Goal: Task Accomplishment & Management: Use online tool/utility

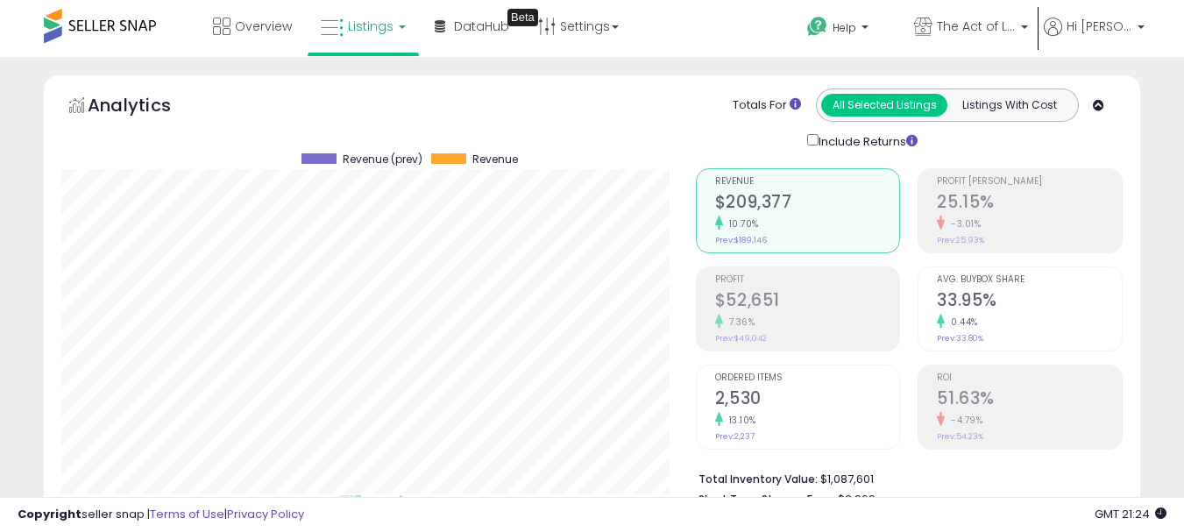
select select "**"
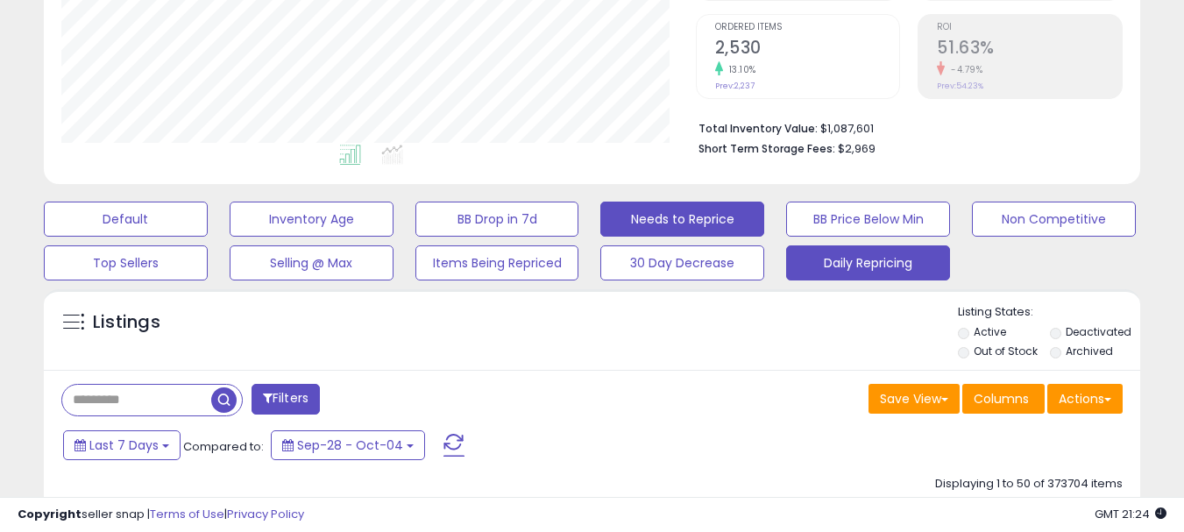
click at [882, 245] on button "Daily Repricing" at bounding box center [868, 262] width 164 height 35
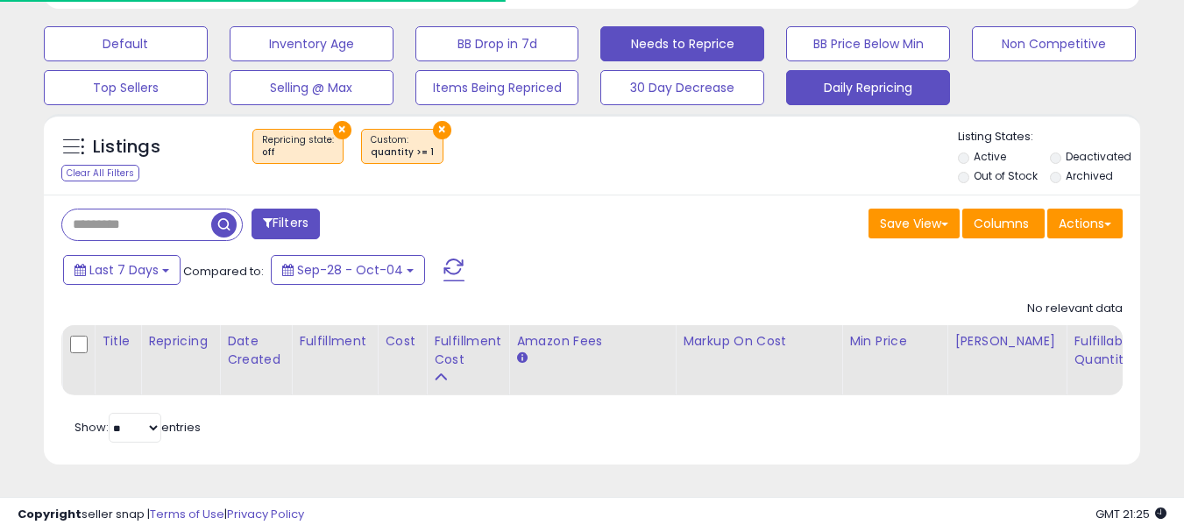
scroll to position [526, 0]
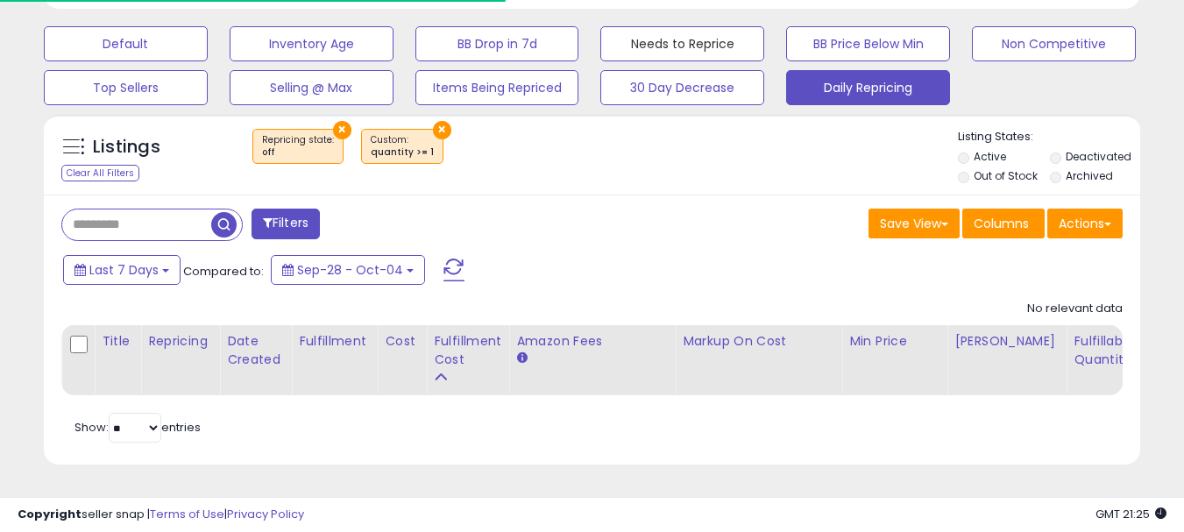
drag, startPoint x: 680, startPoint y: 51, endPoint x: 724, endPoint y: 3, distance: 65.1
click at [680, 50] on button "Needs to Reprice" at bounding box center [682, 43] width 164 height 35
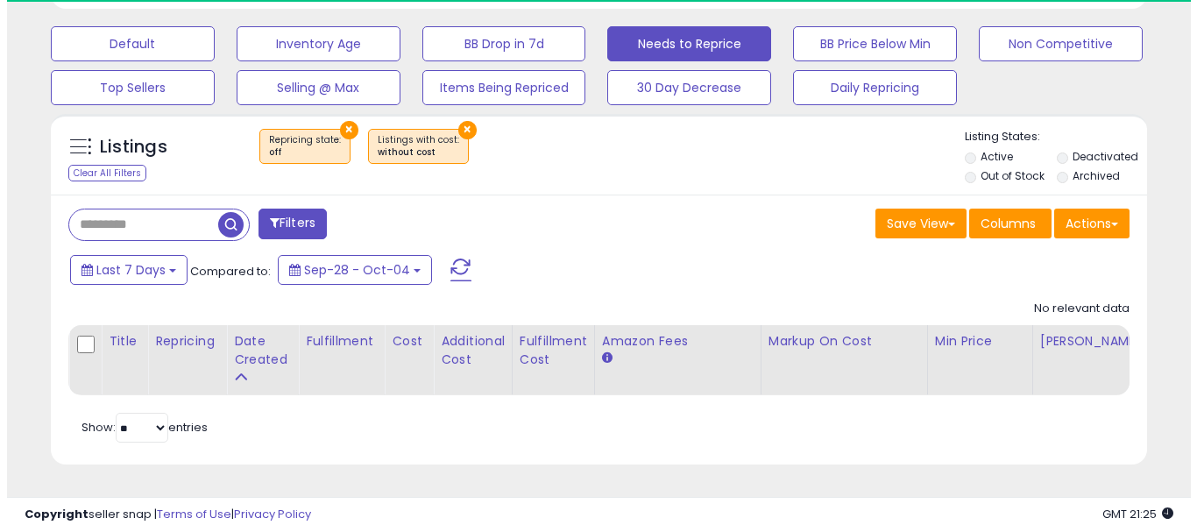
scroll to position [359, 634]
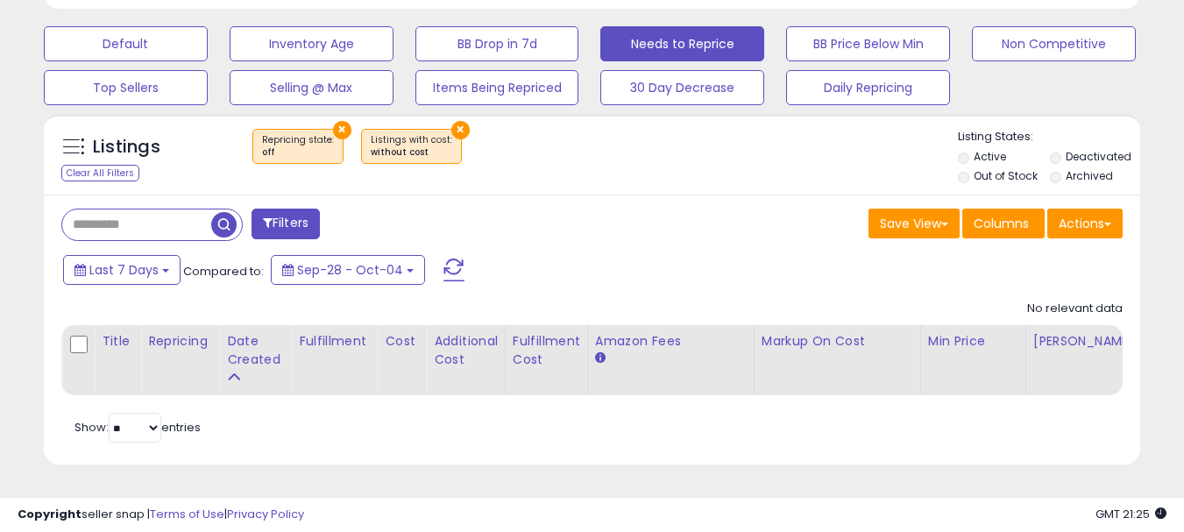
click at [451, 125] on button "×" at bounding box center [460, 130] width 18 height 18
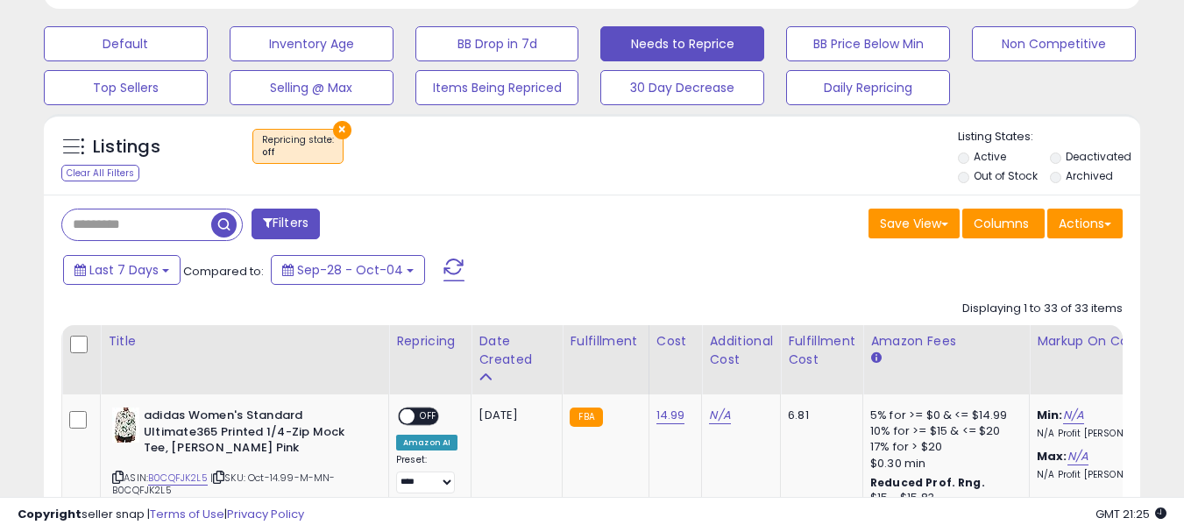
scroll to position [875931, 875656]
click at [1088, 222] on button "Actions" at bounding box center [1084, 224] width 75 height 30
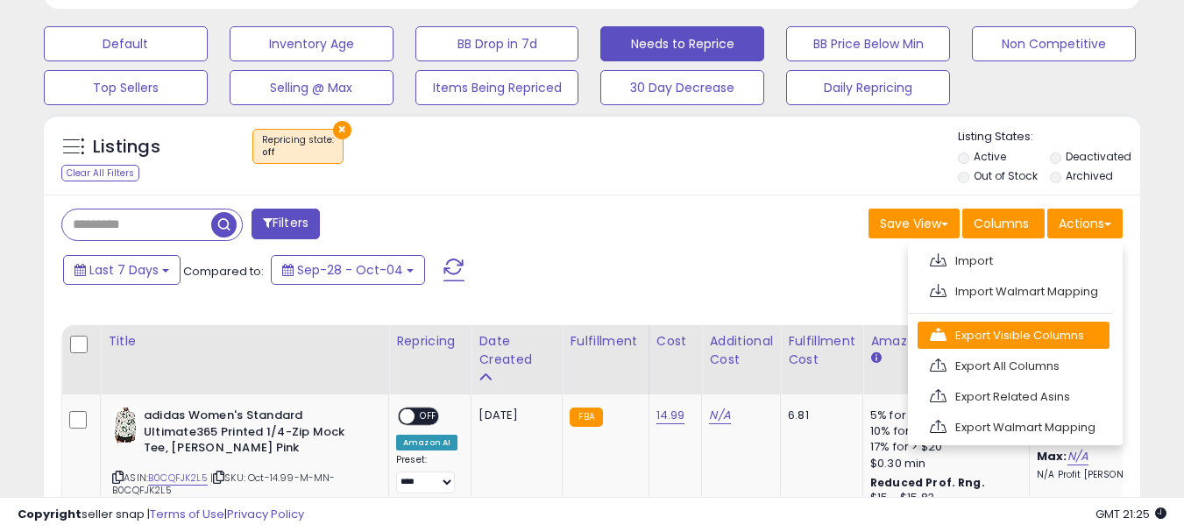
click at [1020, 330] on link "Export Visible Columns" at bounding box center [1013, 335] width 192 height 27
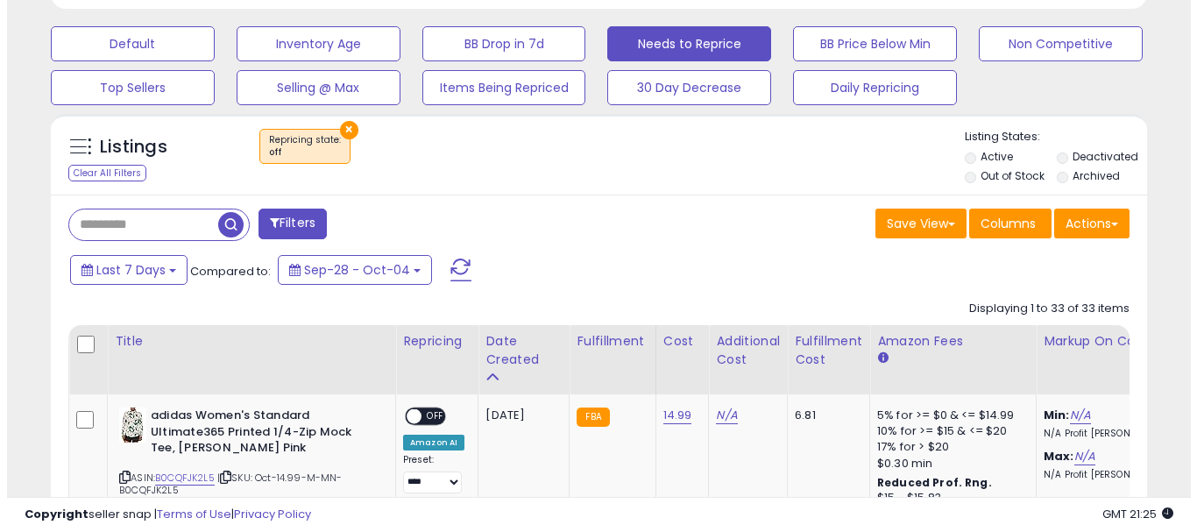
scroll to position [359, 634]
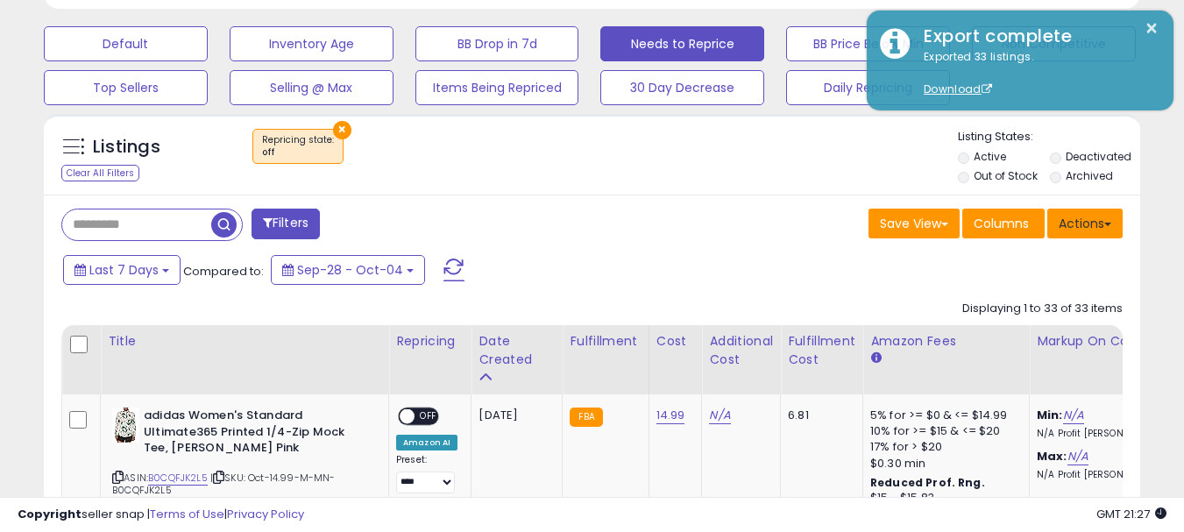
click at [1087, 225] on button "Actions" at bounding box center [1084, 224] width 75 height 30
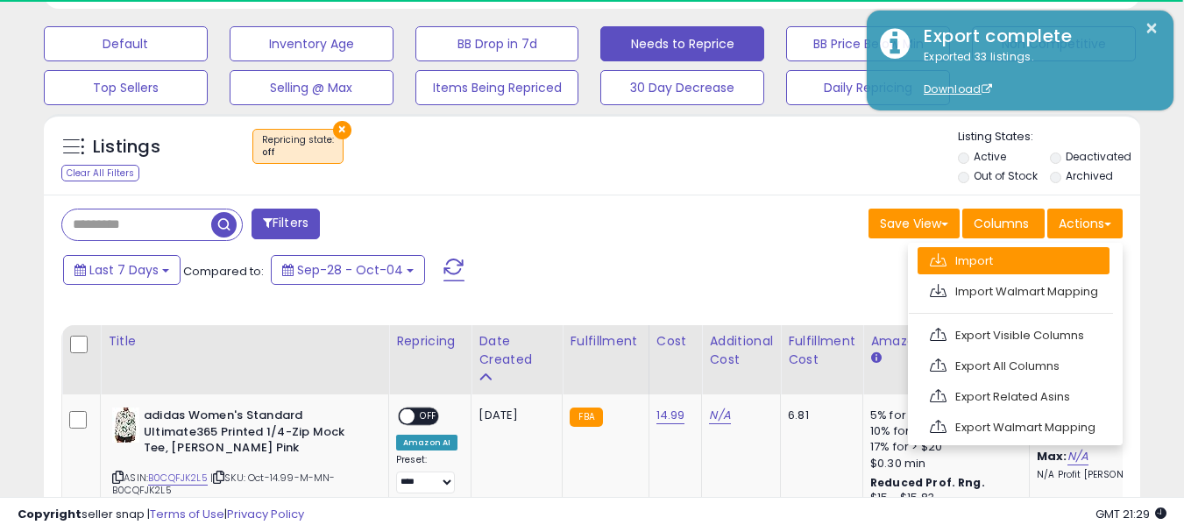
click at [969, 258] on link "Import" at bounding box center [1013, 260] width 192 height 27
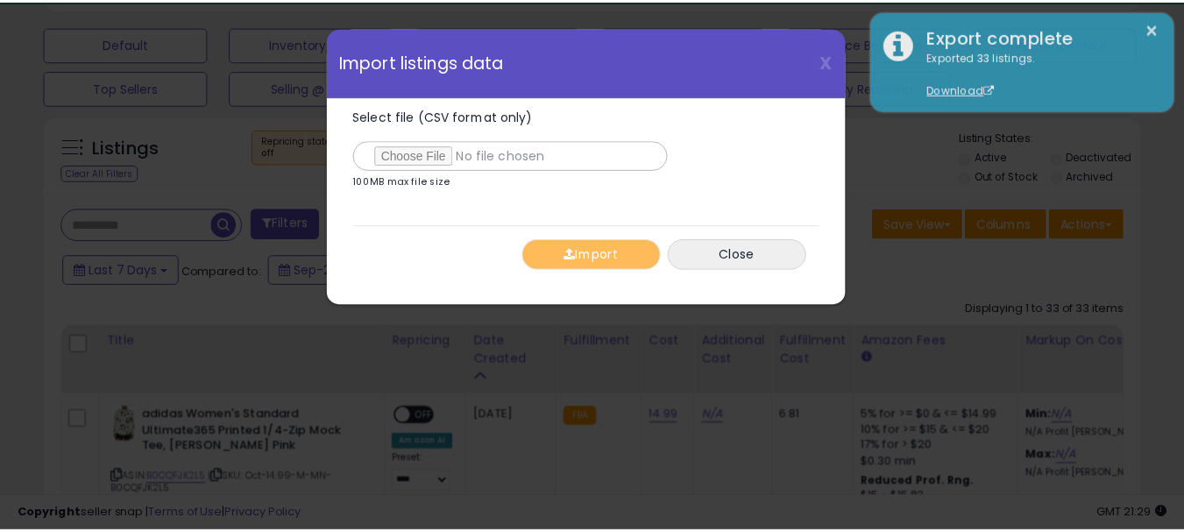
scroll to position [359, 641]
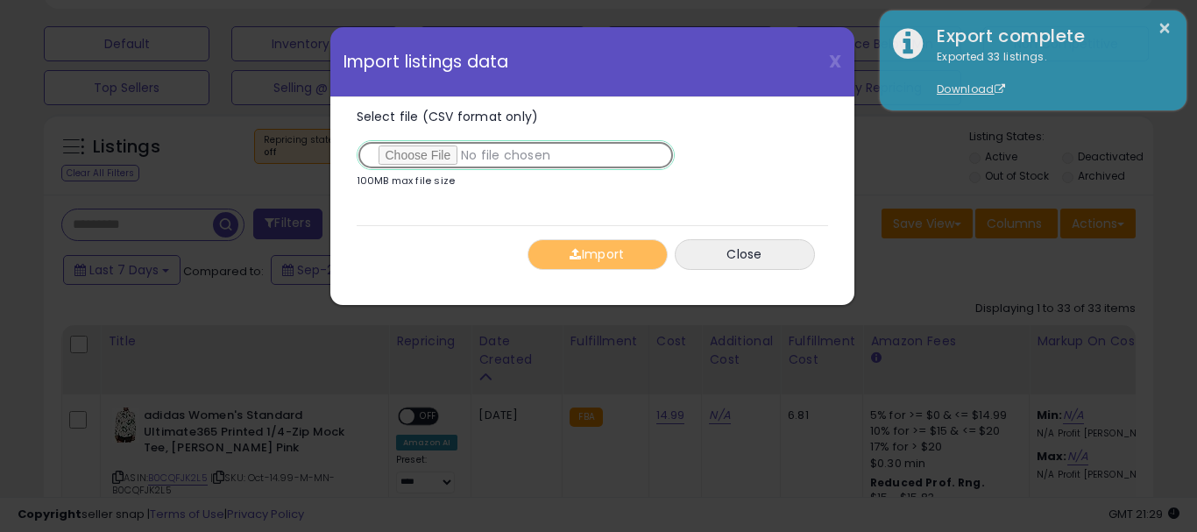
click at [434, 156] on input "Select file (CSV format only)" at bounding box center [516, 155] width 318 height 30
type input "**********"
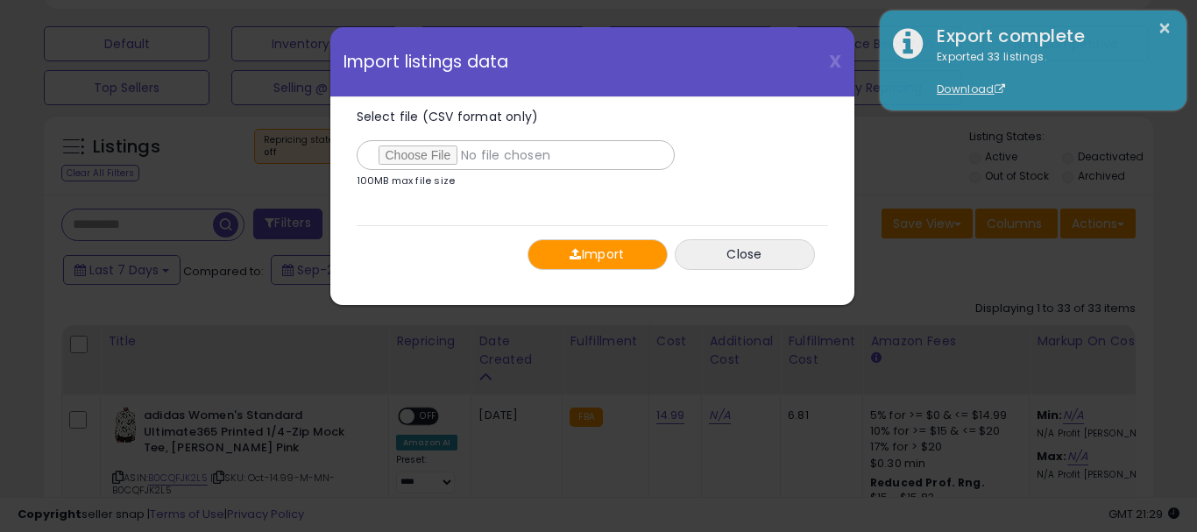
click at [601, 250] on button "Import" at bounding box center [598, 254] width 140 height 31
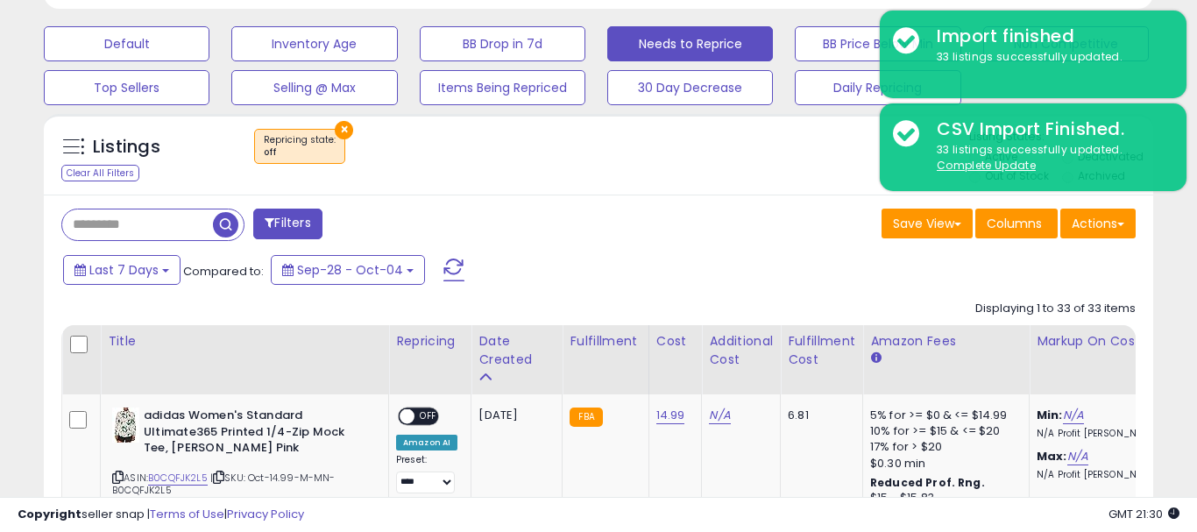
scroll to position [875931, 875656]
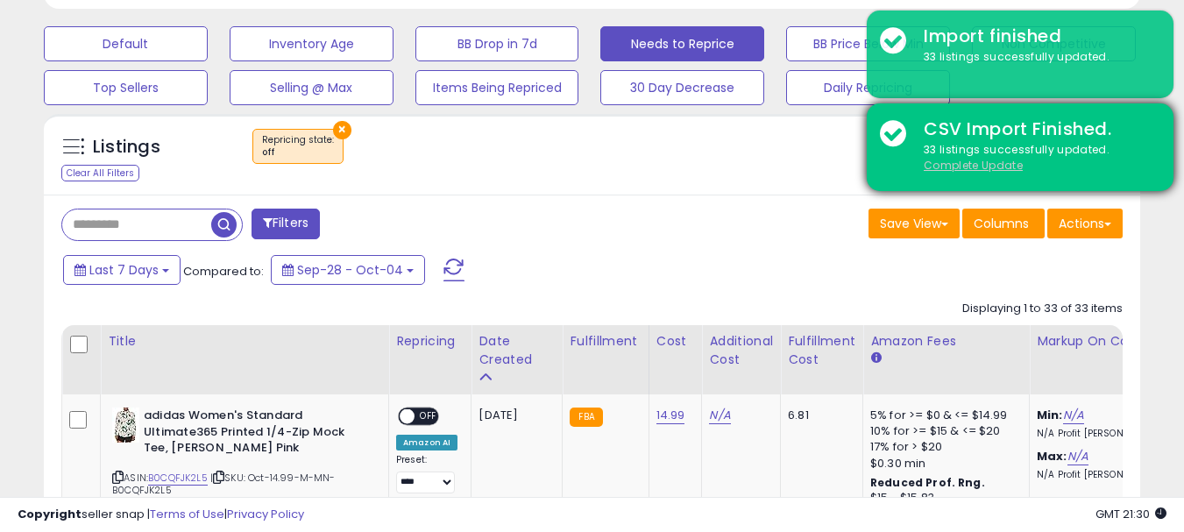
click at [967, 167] on u "Complete Update" at bounding box center [973, 165] width 99 height 15
click at [961, 166] on u "Complete Update" at bounding box center [973, 165] width 99 height 15
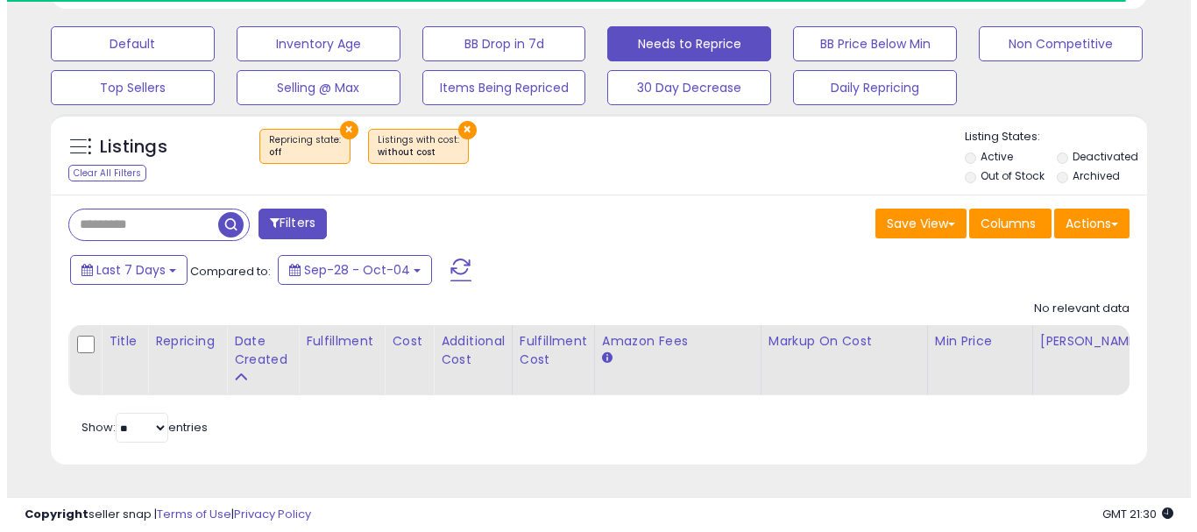
scroll to position [359, 634]
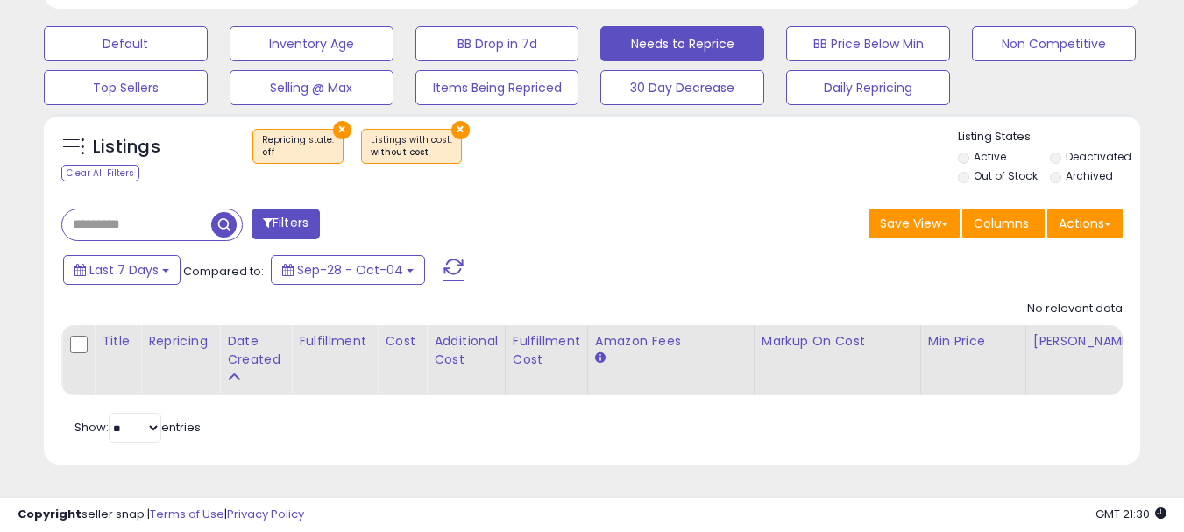
click at [455, 129] on button "×" at bounding box center [460, 130] width 18 height 18
click at [343, 127] on button "×" at bounding box center [342, 130] width 18 height 18
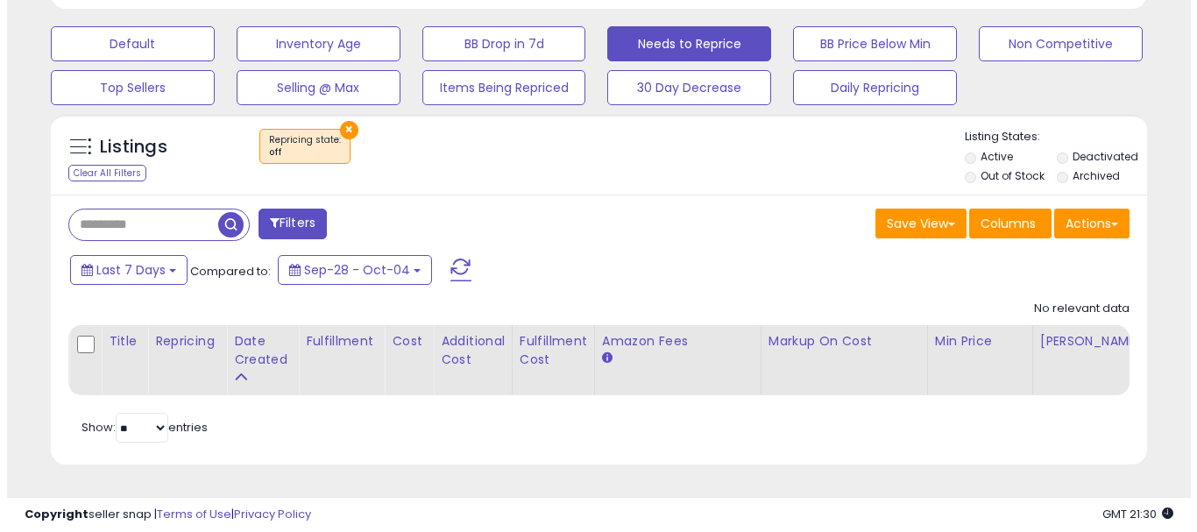
scroll to position [359, 641]
